Goal: Task Accomplishment & Management: Manage account settings

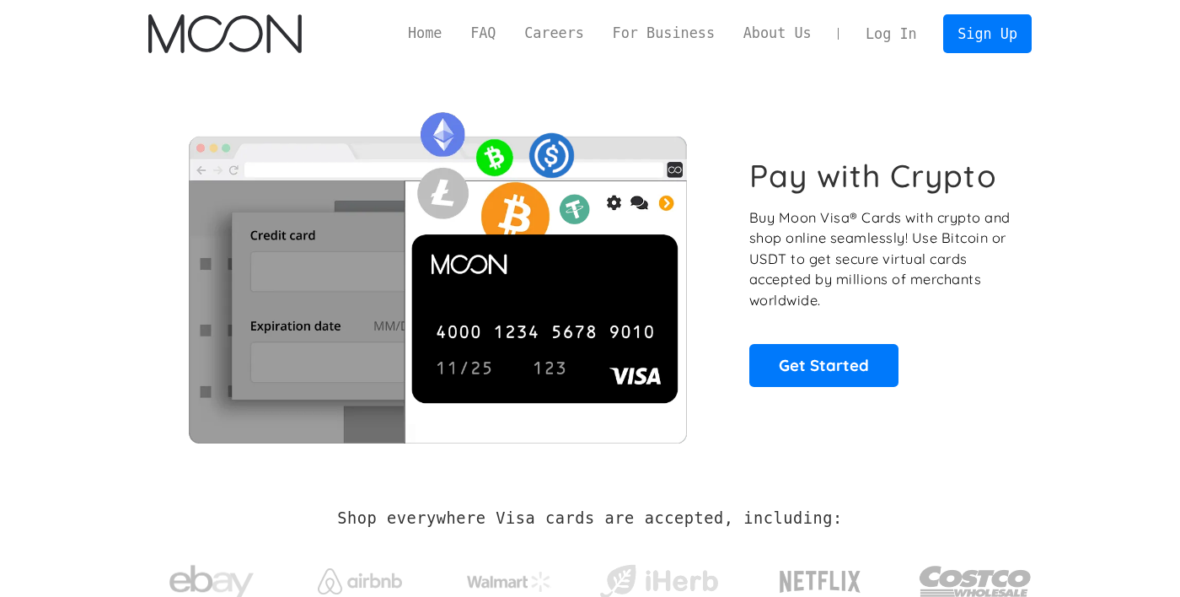
click at [897, 46] on link "Log In" at bounding box center [891, 33] width 79 height 37
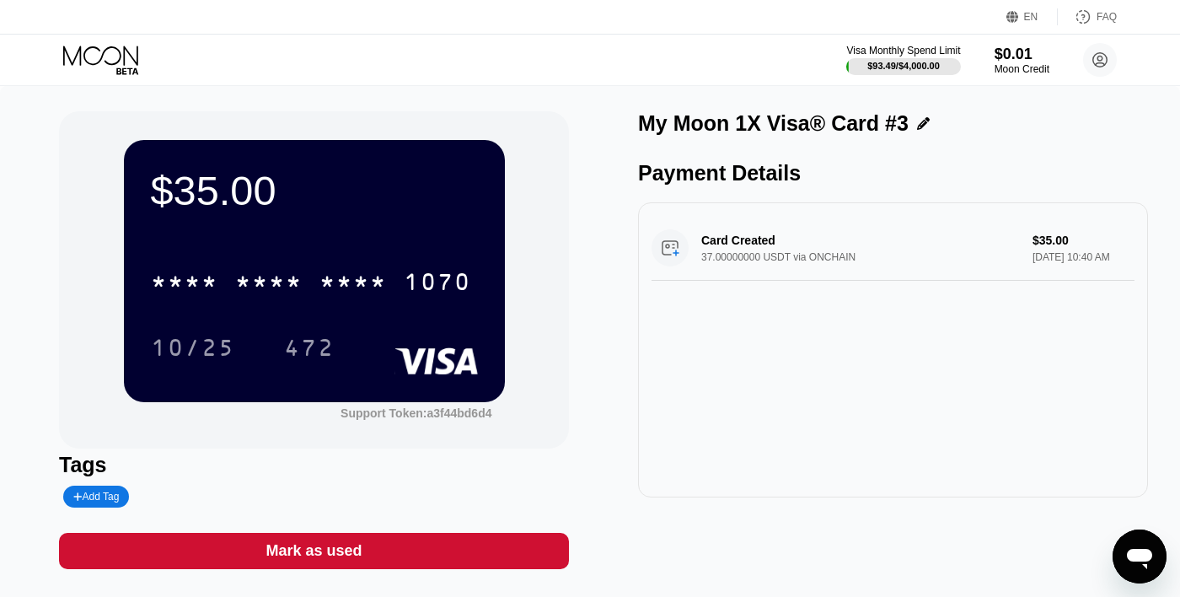
click at [242, 286] on div "* * * *" at bounding box center [268, 284] width 67 height 27
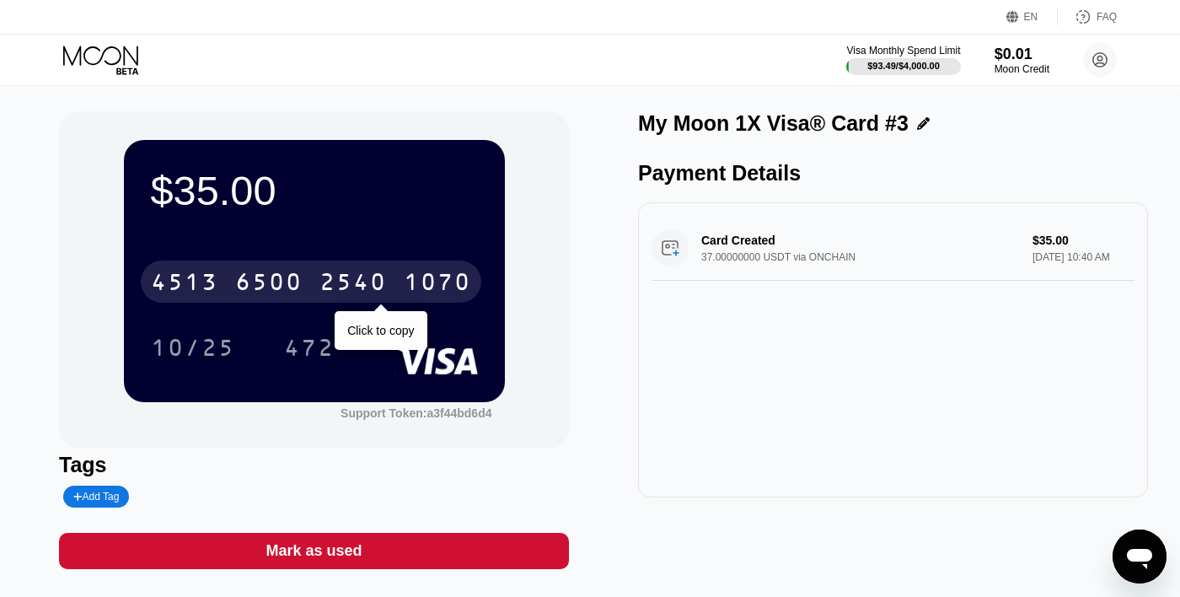
click at [292, 281] on div "6500" at bounding box center [268, 284] width 67 height 27
click at [207, 283] on div "* * * *" at bounding box center [184, 284] width 67 height 27
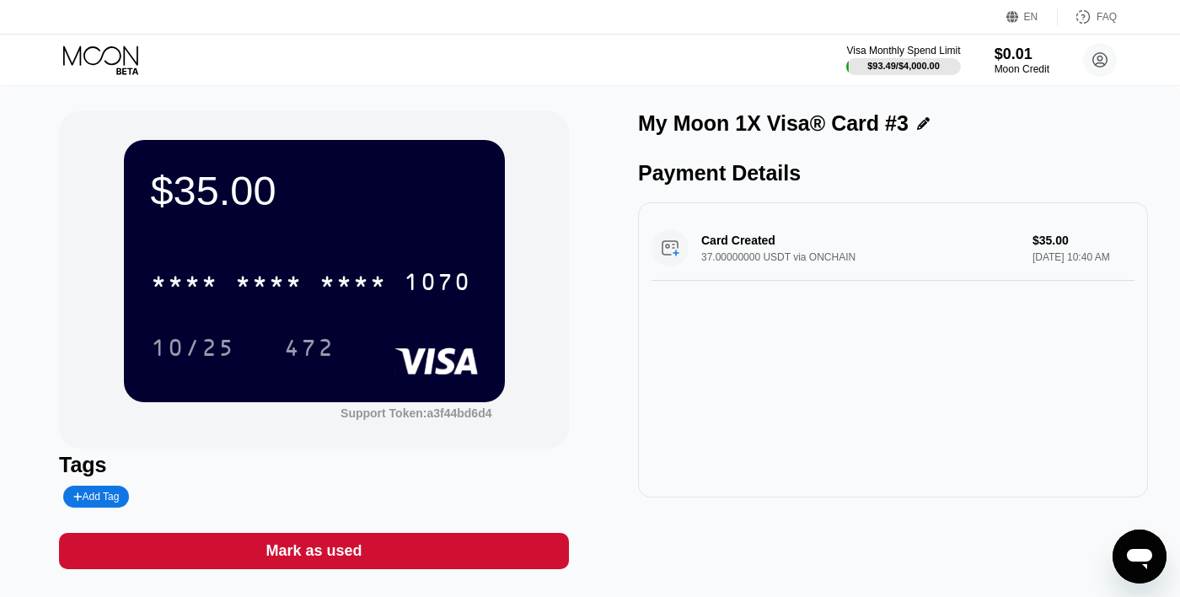
click at [113, 57] on icon at bounding box center [102, 61] width 78 height 30
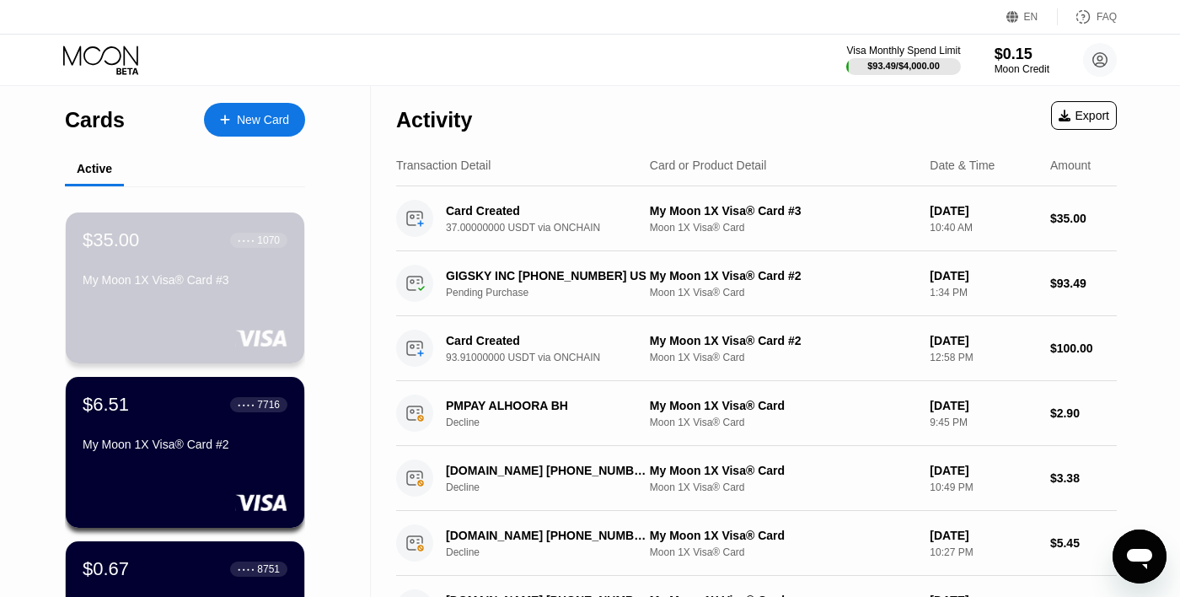
click at [148, 308] on div "$35.00 ● ● ● ● 1070 My Moon 1X Visa® Card #3" at bounding box center [185, 287] width 239 height 151
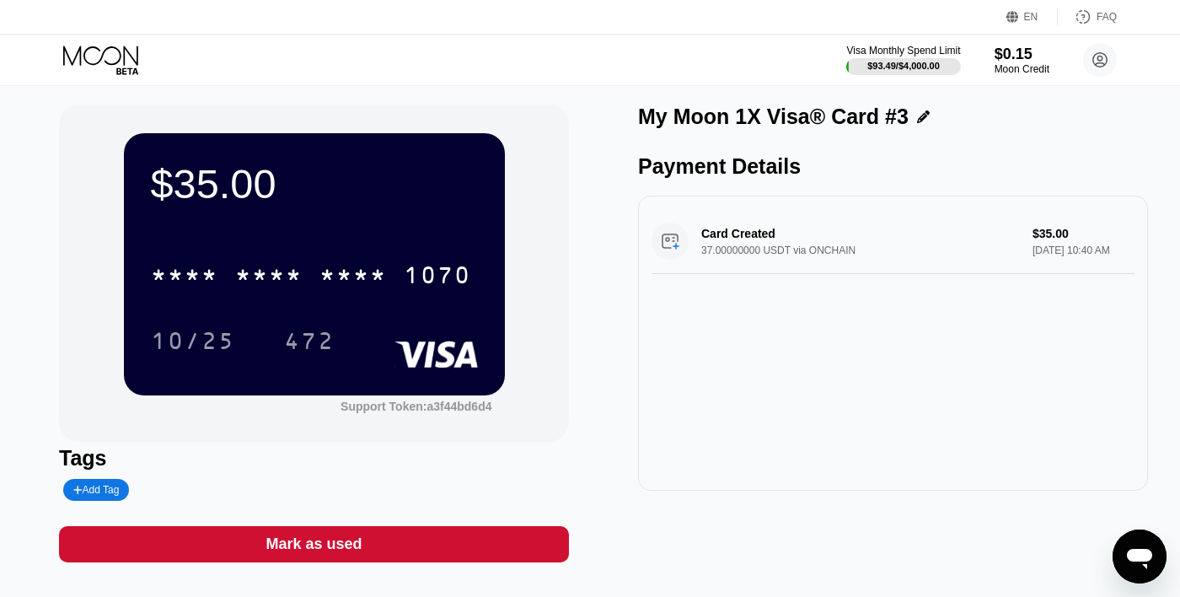
scroll to position [7, 0]
click at [187, 294] on div "* * * * * * * * * * * * 1070" at bounding box center [311, 275] width 341 height 42
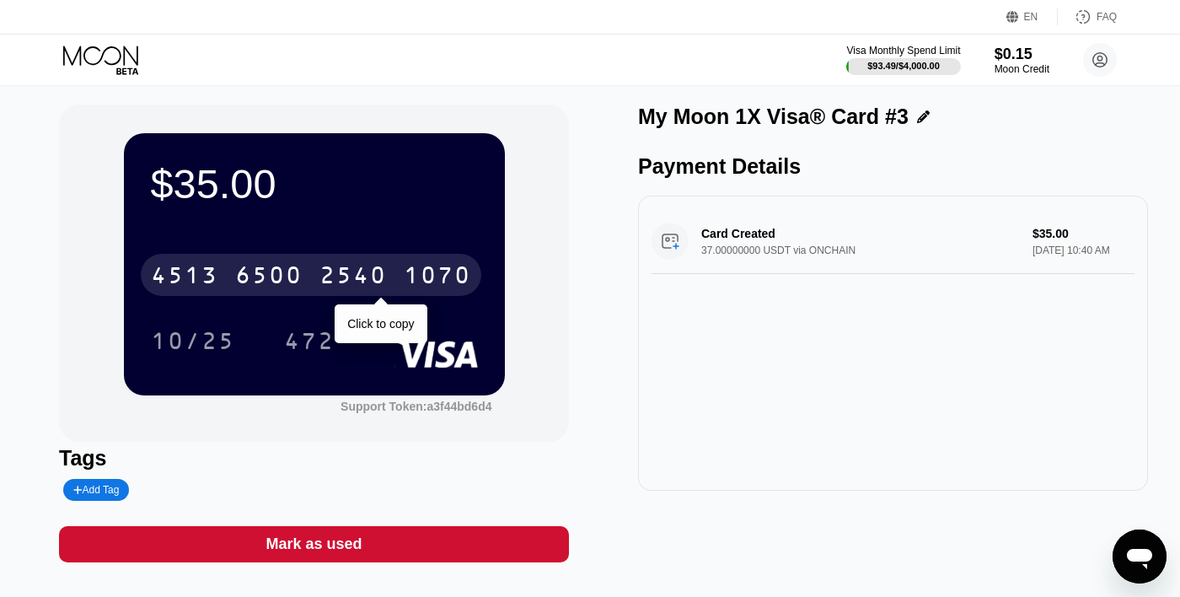
scroll to position [0, 0]
